Goal: Information Seeking & Learning: Find specific page/section

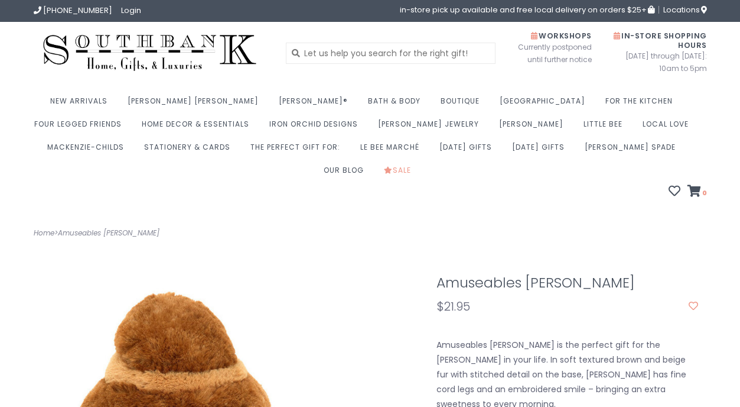
click at [173, 50] on img at bounding box center [150, 53] width 233 height 44
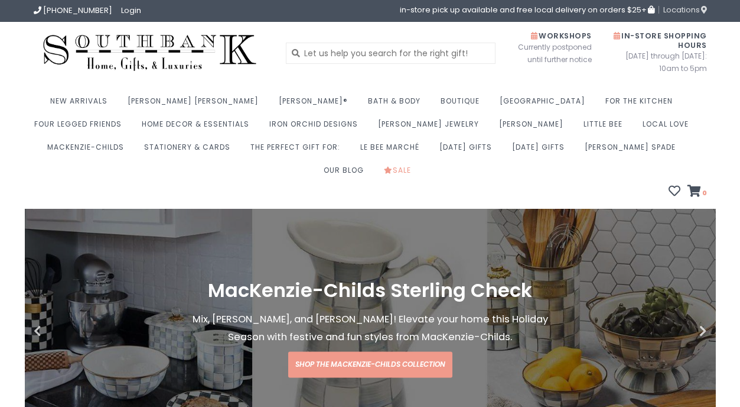
click at [680, 10] on span "Locations" at bounding box center [686, 9] width 44 height 11
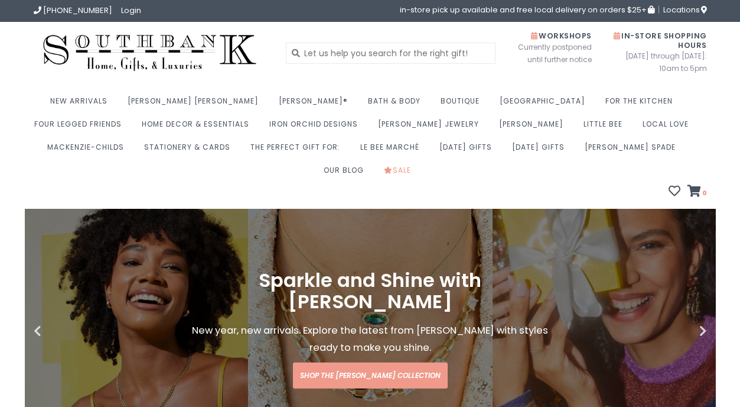
click at [137, 63] on img at bounding box center [150, 53] width 233 height 44
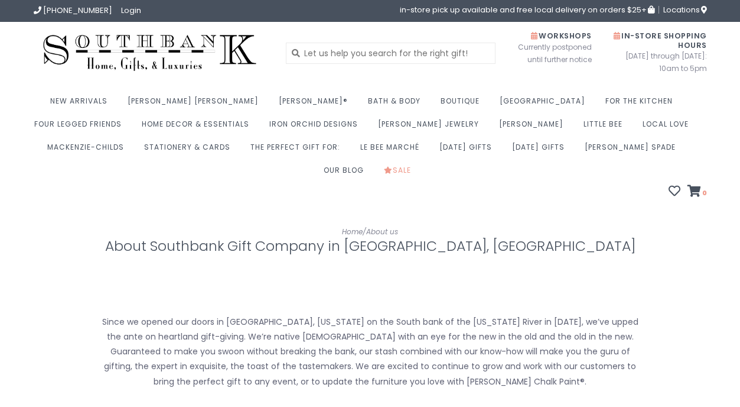
scroll to position [508, 0]
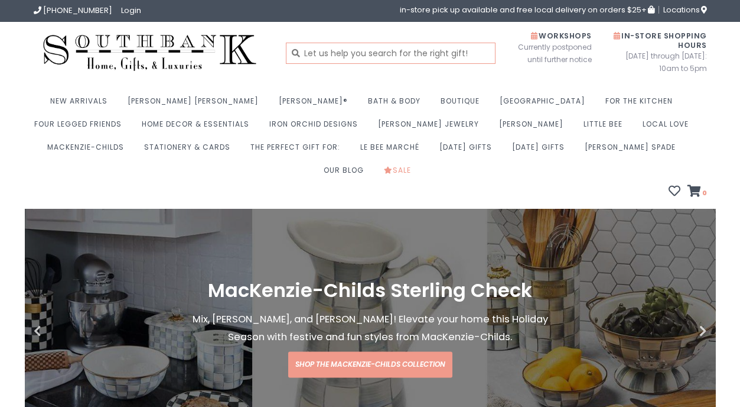
click at [334, 57] on input "text" at bounding box center [391, 53] width 210 height 21
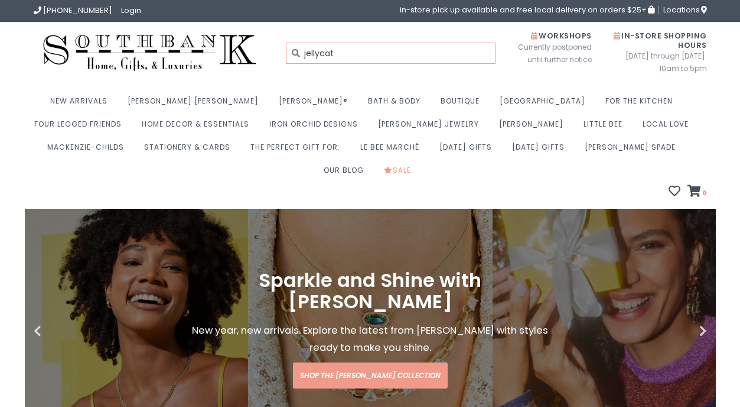
type input "jellycat"
